Goal: Obtain resource: Download file/media

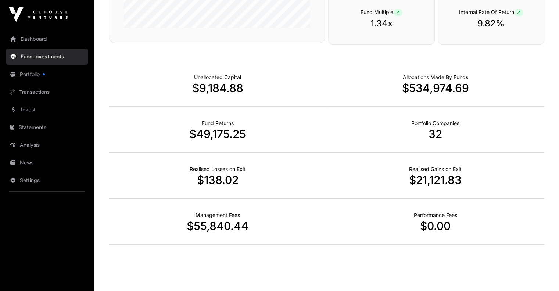
scroll to position [235, 0]
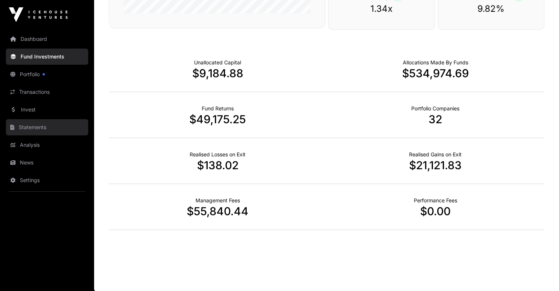
click at [25, 129] on link "Statements" at bounding box center [47, 127] width 82 height 16
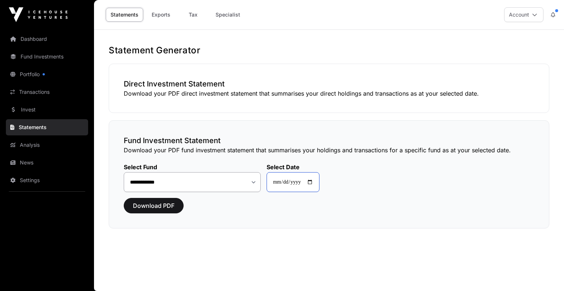
click at [318, 181] on input "**********" at bounding box center [293, 182] width 53 height 20
type input "**********"
click at [162, 205] on span "Download PDF" at bounding box center [154, 205] width 42 height 9
click at [165, 208] on span "Download PDF" at bounding box center [154, 205] width 42 height 9
click at [16, 92] on link "Transactions" at bounding box center [47, 92] width 82 height 16
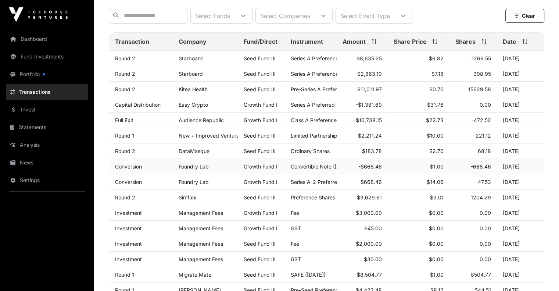
scroll to position [110, 0]
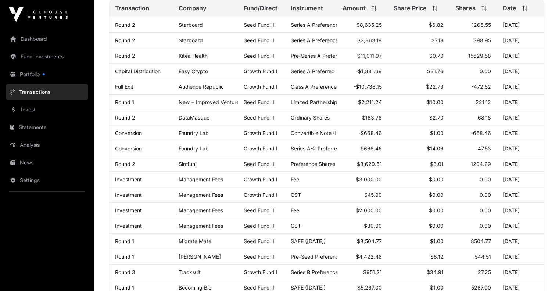
click at [553, 93] on div "Transactions A combined log of all direct and fund transactions. Export Select …" at bounding box center [326, 216] width 465 height 592
click at [269, 90] on link "Growth Fund I" at bounding box center [261, 86] width 34 height 6
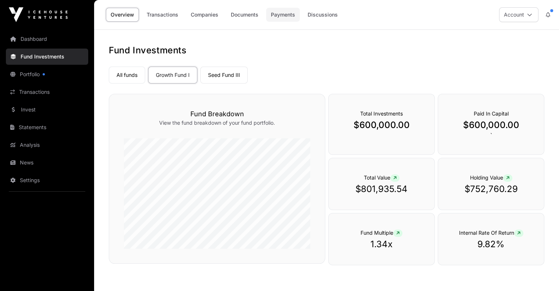
click at [284, 15] on link "Payments" at bounding box center [283, 15] width 34 height 14
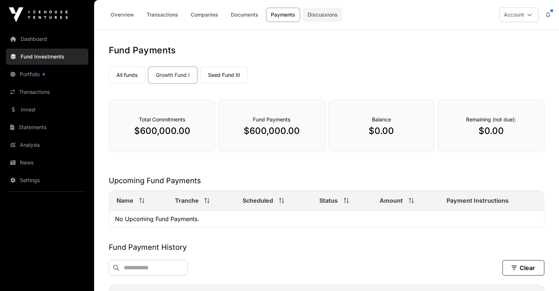
click at [323, 15] on link "Discussions" at bounding box center [323, 15] width 40 height 14
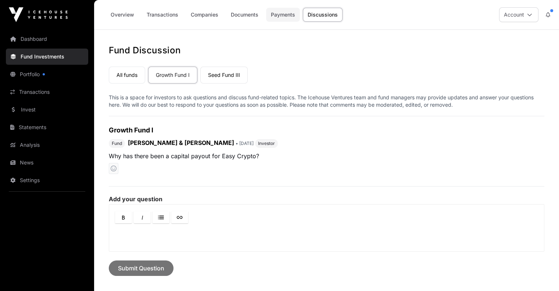
click at [285, 17] on link "Payments" at bounding box center [283, 15] width 34 height 14
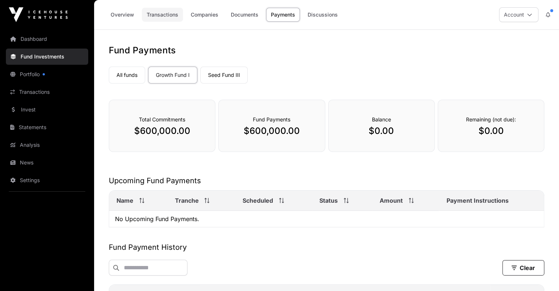
click at [165, 16] on link "Transactions" at bounding box center [162, 15] width 41 height 14
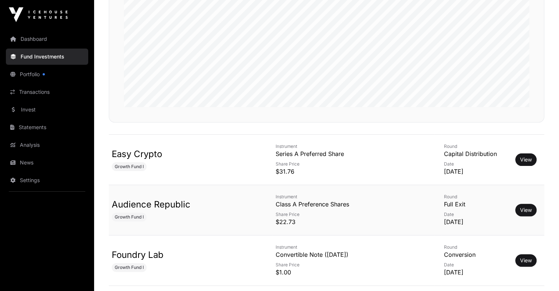
scroll to position [184, 0]
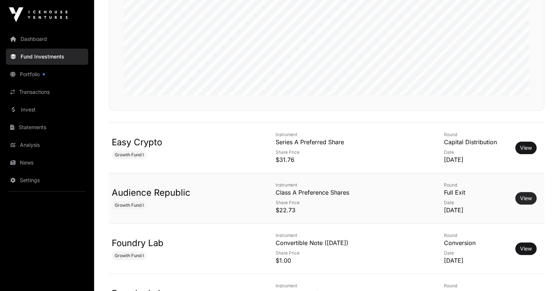
click at [520, 198] on link "View" at bounding box center [526, 197] width 12 height 7
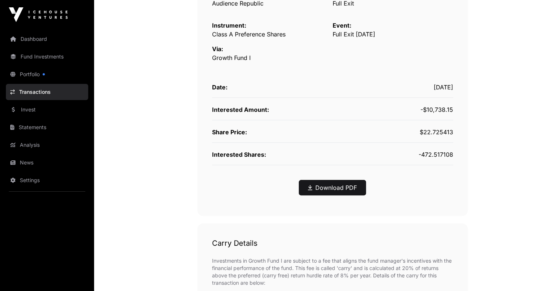
scroll to position [184, 0]
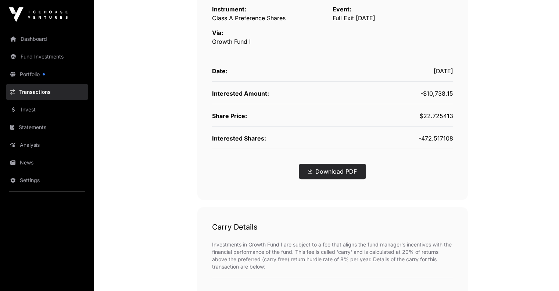
click at [338, 172] on link "Download PDF" at bounding box center [332, 171] width 49 height 9
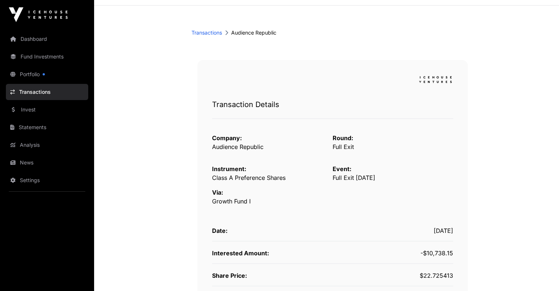
scroll to position [73, 0]
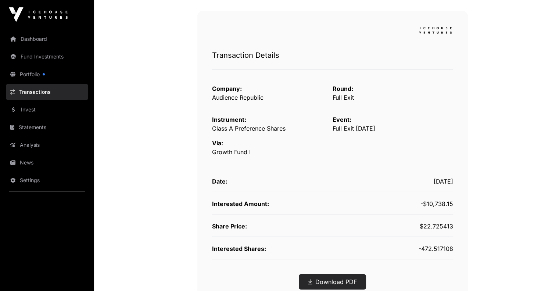
click at [341, 281] on link "Download PDF" at bounding box center [332, 281] width 49 height 9
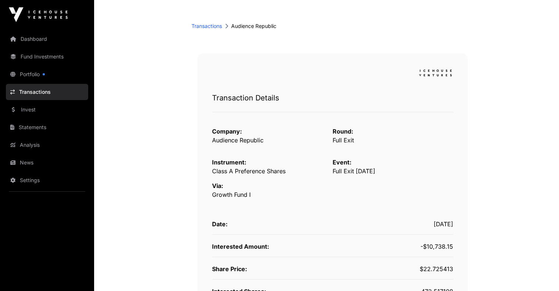
scroll to position [0, 0]
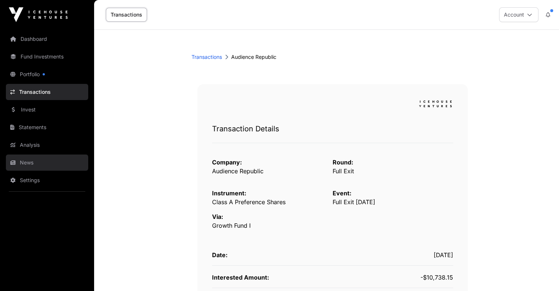
click at [23, 161] on link "News" at bounding box center [47, 162] width 82 height 16
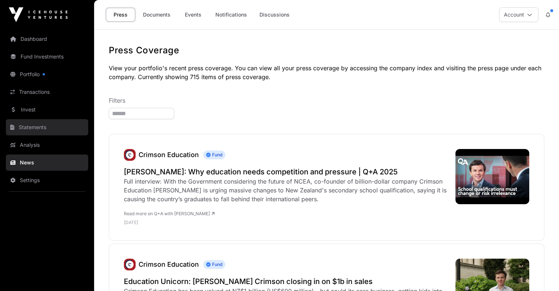
click at [24, 129] on link "Statements" at bounding box center [47, 127] width 82 height 16
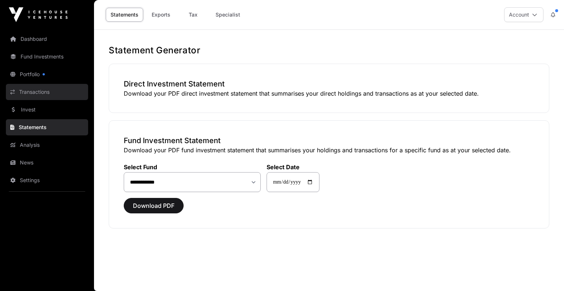
click at [45, 92] on link "Transactions" at bounding box center [47, 92] width 82 height 16
